Goal: Information Seeking & Learning: Find specific fact

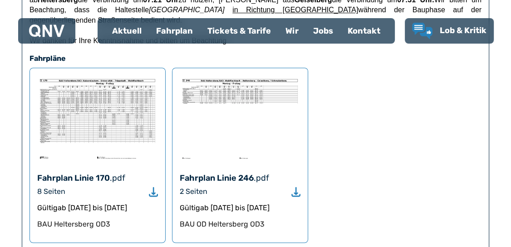
scroll to position [531, 0]
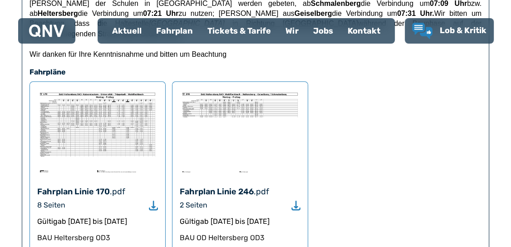
click at [91, 102] on img at bounding box center [97, 132] width 121 height 86
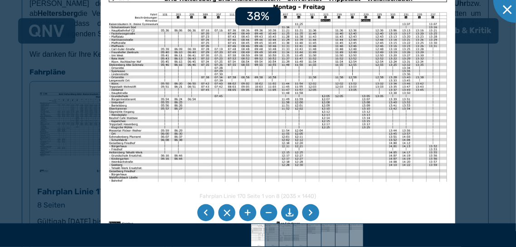
click at [310, 213] on li at bounding box center [310, 212] width 17 height 17
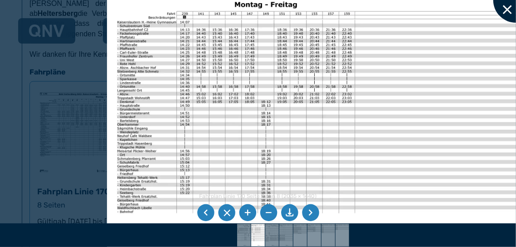
click at [504, 14] on div at bounding box center [515, -1] width 45 height 45
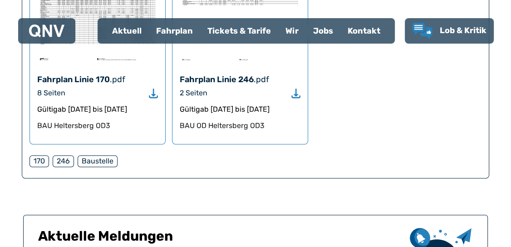
scroll to position [644, 0]
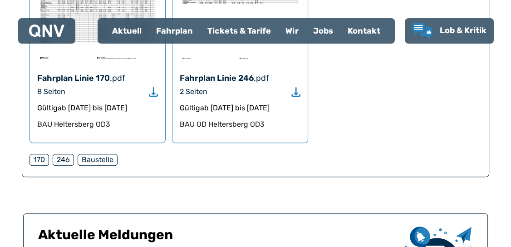
click at [43, 154] on div "170" at bounding box center [38, 160] width 19 height 12
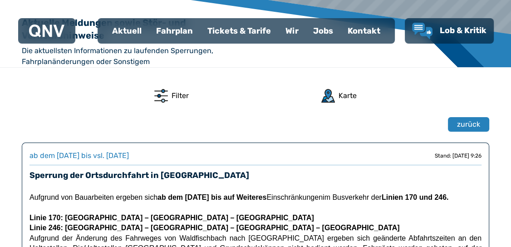
scroll to position [229, 0]
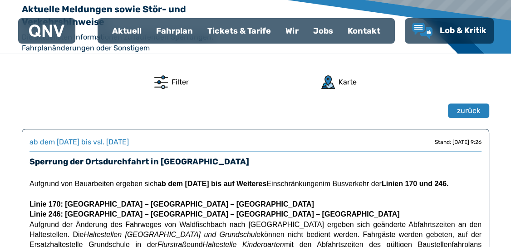
click at [174, 36] on div "Fahrplan" at bounding box center [174, 31] width 51 height 24
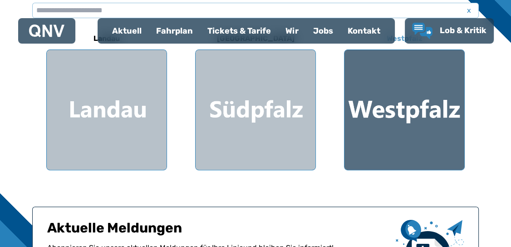
scroll to position [302, 0]
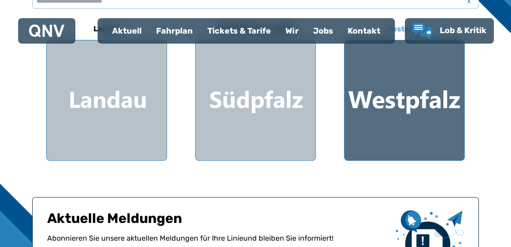
click at [375, 127] on div at bounding box center [404, 100] width 120 height 120
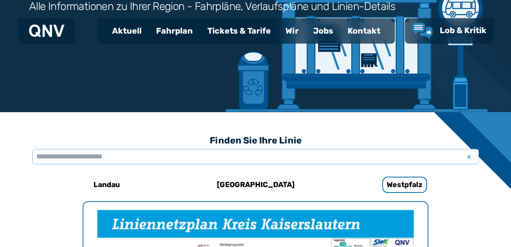
scroll to position [279, 0]
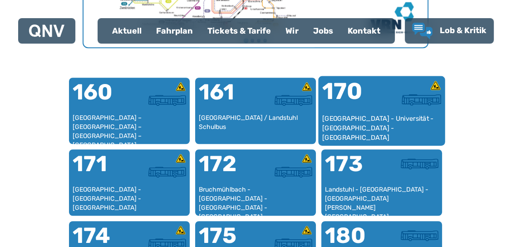
click at [372, 108] on div "170" at bounding box center [351, 97] width 59 height 34
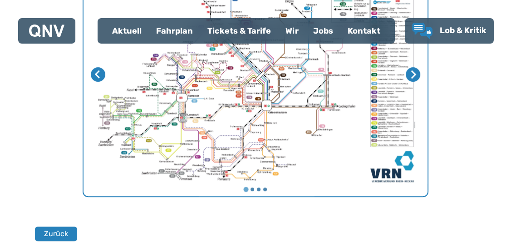
scroll to position [521, 0]
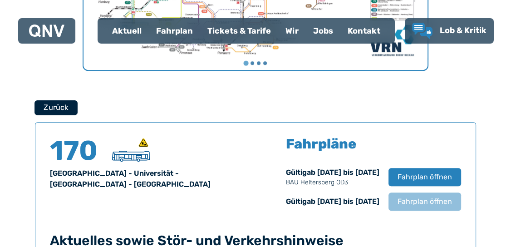
click at [61, 107] on button "Zurück" at bounding box center [55, 107] width 43 height 15
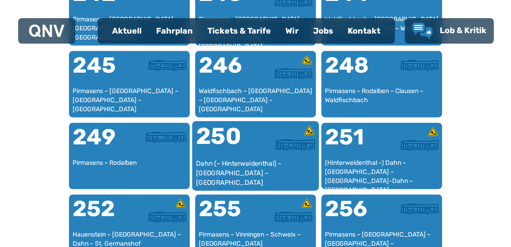
scroll to position [1073, 0]
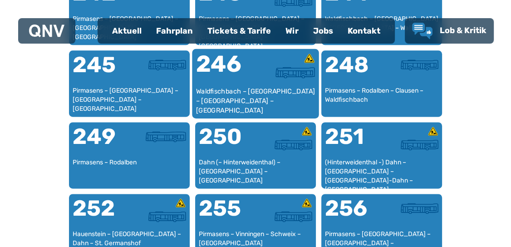
click at [229, 96] on div "Waldfischbach – Heltersberg – Geiselberg – Schmalenberg" at bounding box center [255, 101] width 119 height 28
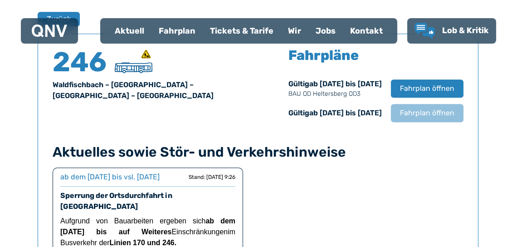
scroll to position [597, 0]
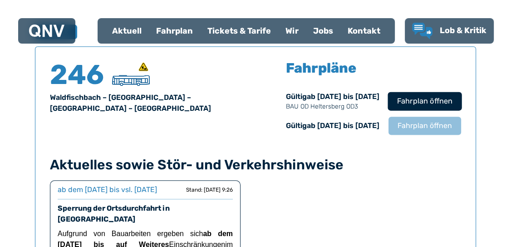
click at [404, 103] on span "Fahrplan öffnen" at bounding box center [424, 101] width 55 height 11
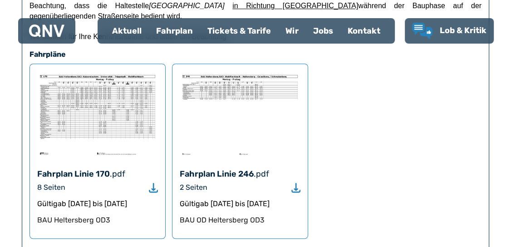
scroll to position [531, 0]
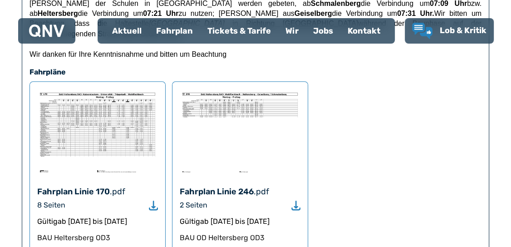
click at [153, 200] on use "Download" at bounding box center [153, 205] width 9 height 10
